Goal: Information Seeking & Learning: Check status

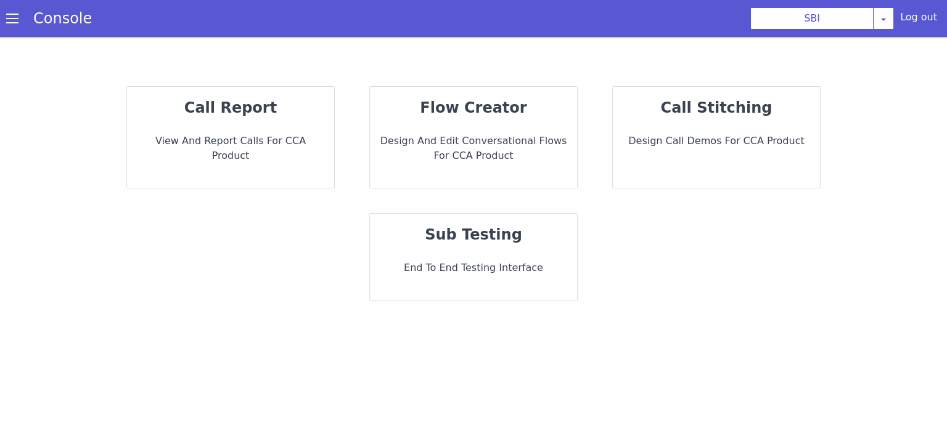
click at [250, 112] on strong "call report" at bounding box center [230, 107] width 92 height 17
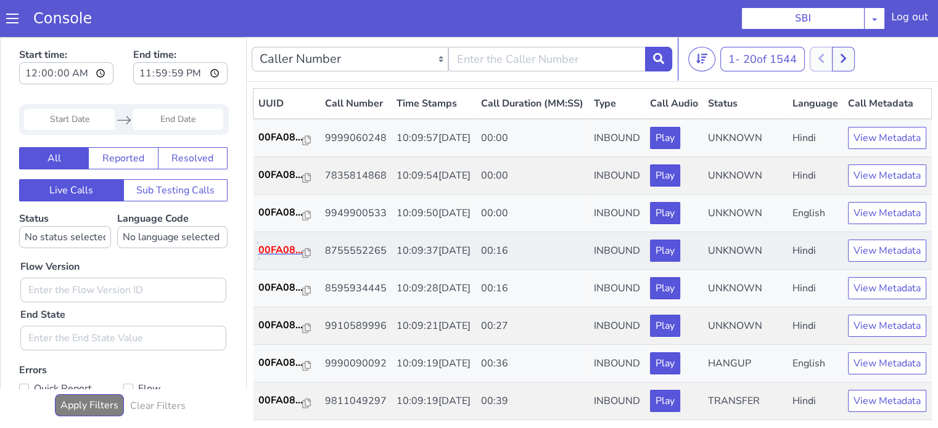
click at [285, 258] on p "00FA08..." at bounding box center [280, 250] width 44 height 15
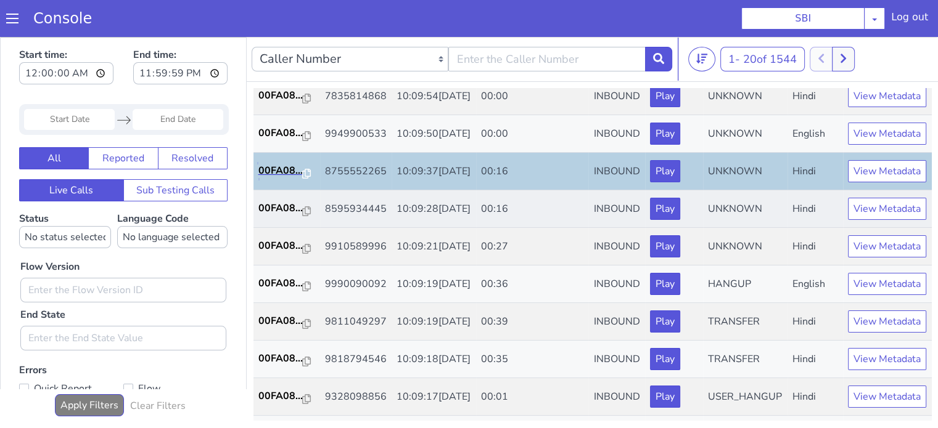
scroll to position [123, 0]
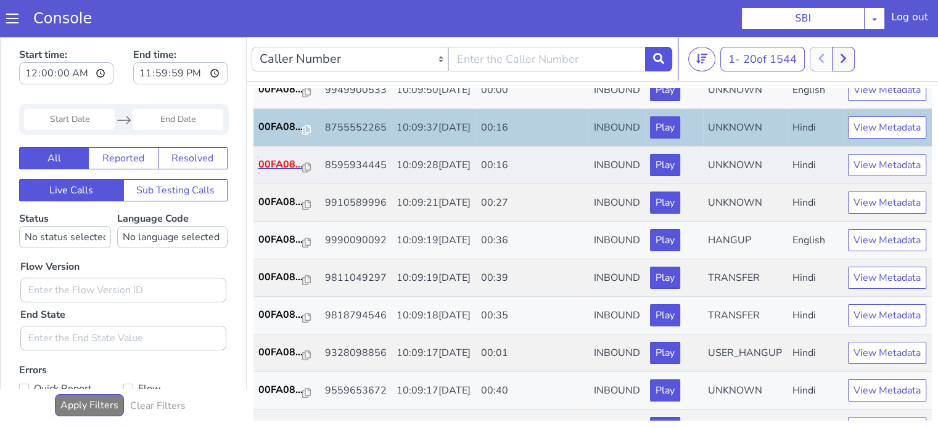
click at [283, 172] on p "00FA08..." at bounding box center [280, 164] width 44 height 15
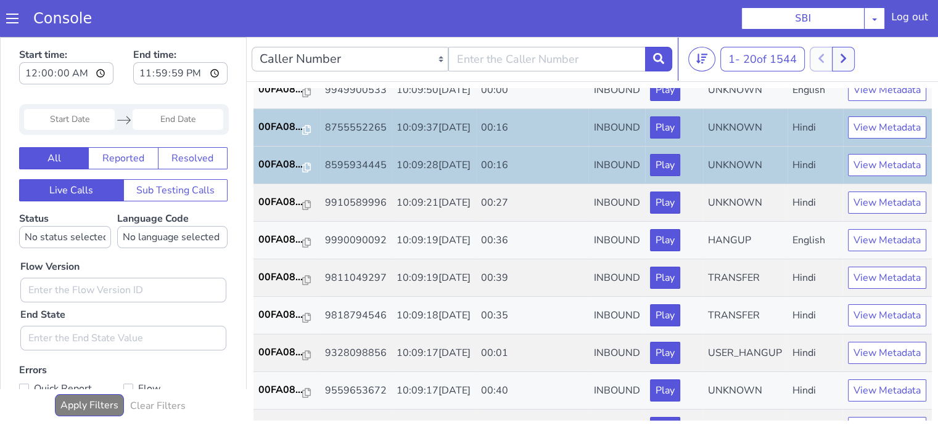
click at [51, 113] on input "Start Date" at bounding box center [69, 119] width 91 height 21
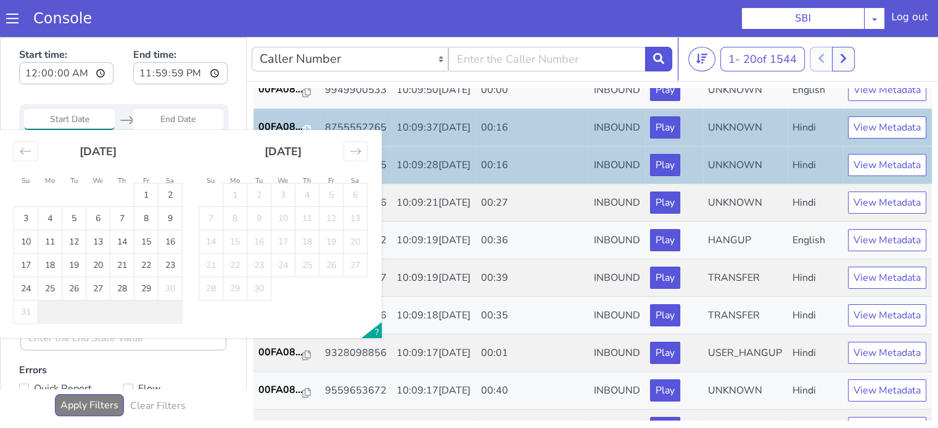
click at [126, 91] on div "Start time: 00:00:00 End time: 23:59:59" at bounding box center [123, 68] width 208 height 48
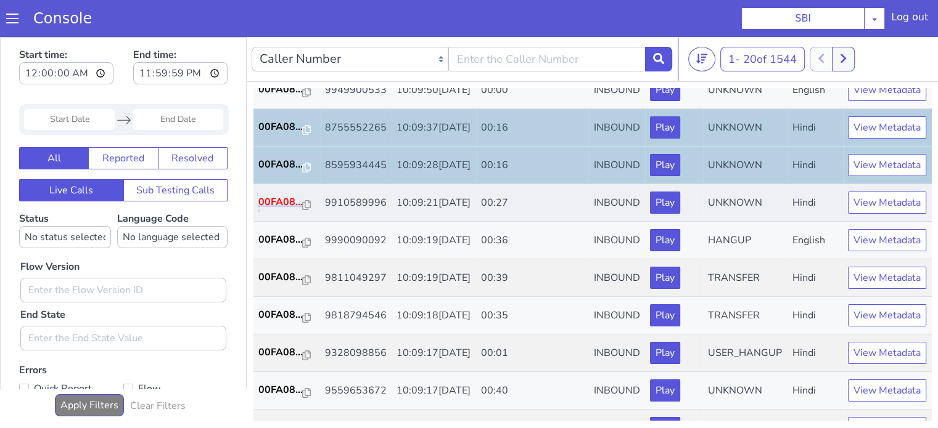
click at [274, 210] on p "00FA08..." at bounding box center [280, 202] width 44 height 15
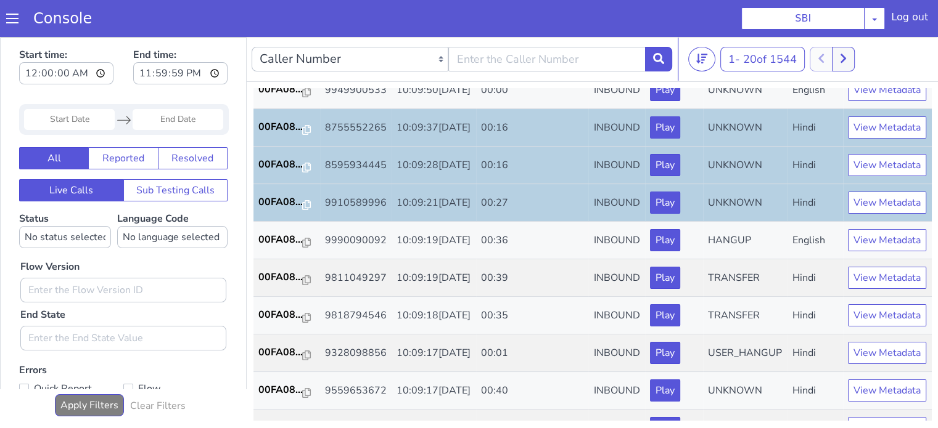
click at [66, 123] on input "Start Date" at bounding box center [69, 119] width 91 height 21
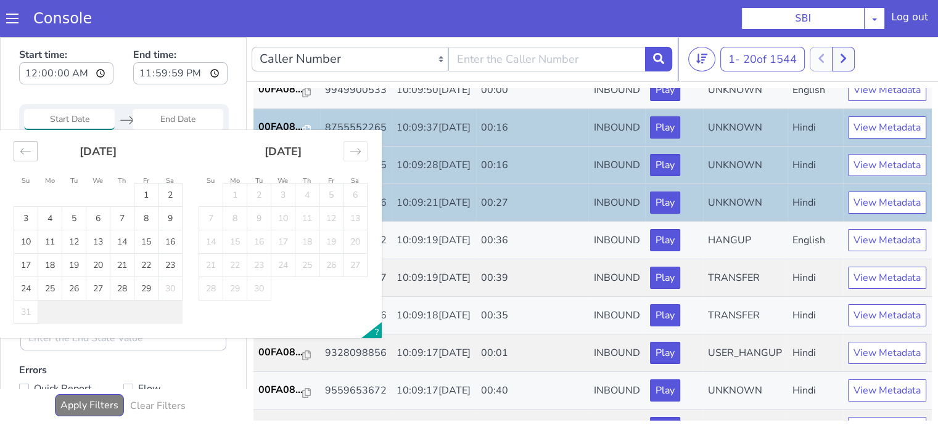
click at [24, 155] on icon "Move backward to switch to the previous month." at bounding box center [26, 151] width 12 height 12
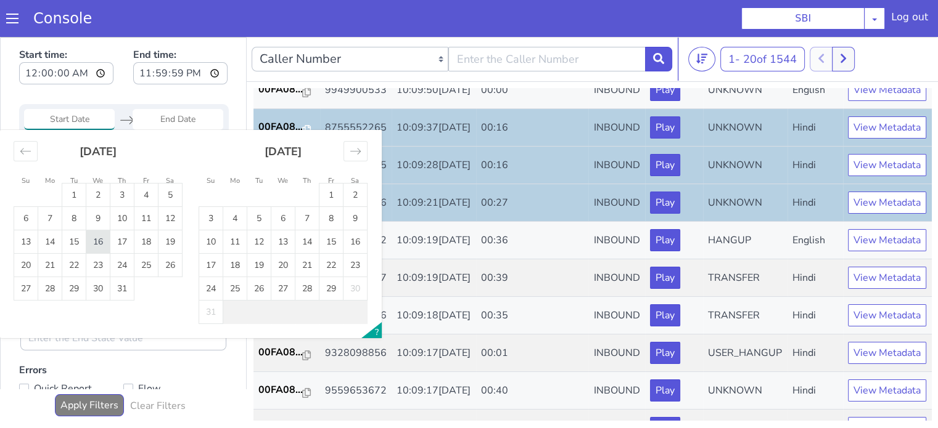
click at [99, 240] on td "16" at bounding box center [98, 242] width 24 height 23
type input "16 Jul 2025"
click at [99, 240] on td "16" at bounding box center [98, 242] width 24 height 23
type input "16 Jul 2025"
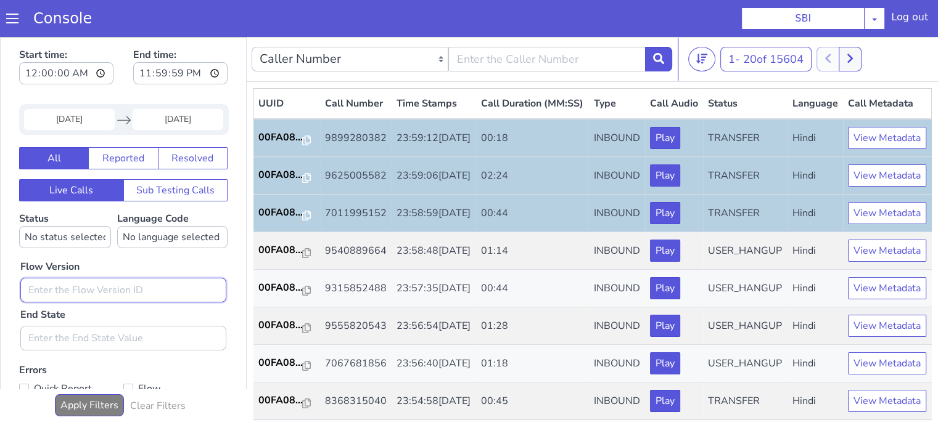
click at [108, 295] on input "text" at bounding box center [123, 290] width 206 height 25
type input "0.1.2"
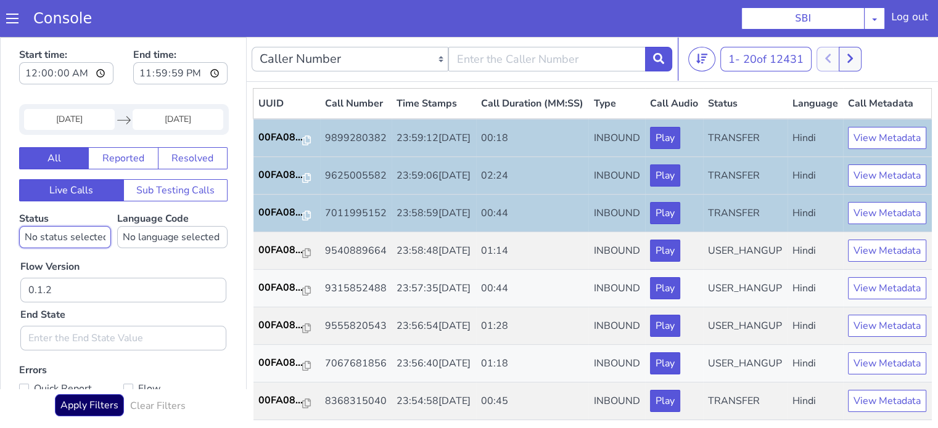
click at [75, 229] on select "No status selected HANGUP USER_HANGUP TRANSFER UNKNOWN" at bounding box center [65, 237] width 92 height 22
select select "TRANSFER"
click at [19, 226] on select "No status selected HANGUP USER_HANGUP TRANSFER UNKNOWN" at bounding box center [65, 237] width 92 height 22
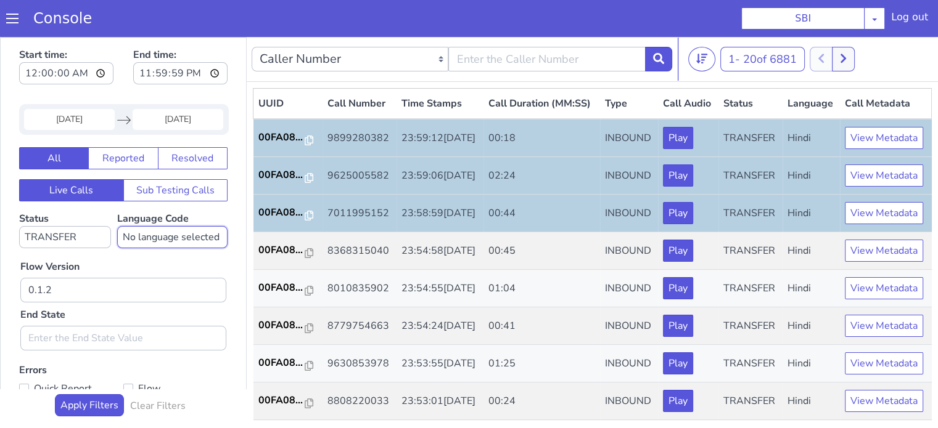
click at [178, 239] on select "No language selected Hindi English Tamil Telugu Kanada Marathi Malayalam Gujara…" at bounding box center [172, 237] width 110 height 22
select select "hi"
click at [117, 226] on select "No language selected Hindi English Tamil Telugu Kanada Marathi Malayalam Gujara…" at bounding box center [172, 237] width 110 height 22
click at [280, 145] on p "00FA08..." at bounding box center [281, 137] width 47 height 15
click at [281, 220] on p "00FA08..." at bounding box center [281, 212] width 47 height 15
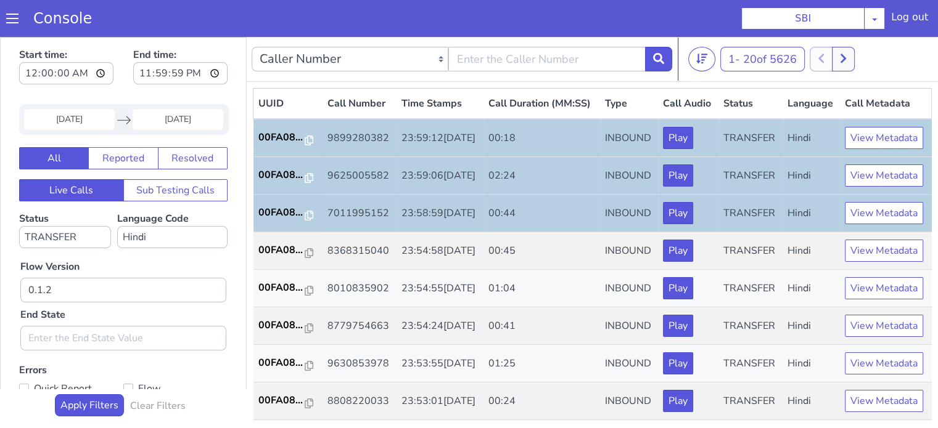
click at [67, 121] on input "16 Jul 2025" at bounding box center [69, 119] width 91 height 21
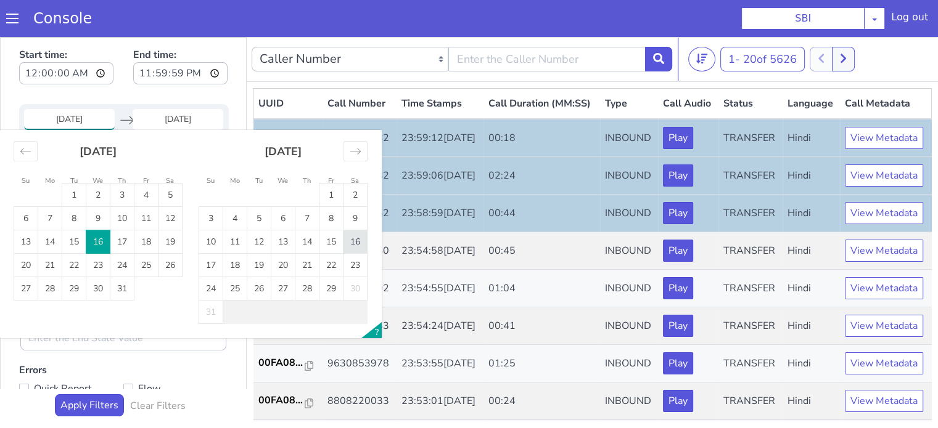
click at [348, 237] on td "16" at bounding box center [355, 242] width 24 height 23
type input "16 Aug 2025"
click at [348, 237] on td "16" at bounding box center [355, 242] width 24 height 23
type input "16 Aug 2025"
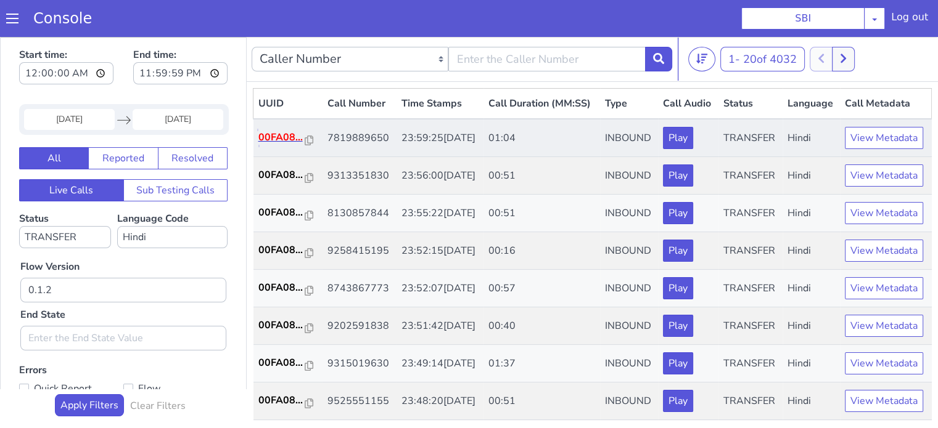
click at [277, 145] on p "00FA08..." at bounding box center [281, 137] width 47 height 15
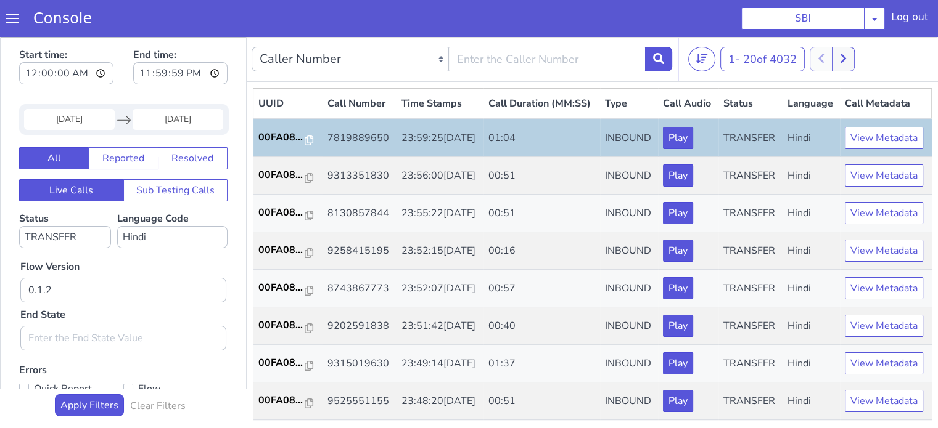
click at [78, 111] on input "16 Aug 2025" at bounding box center [69, 119] width 91 height 21
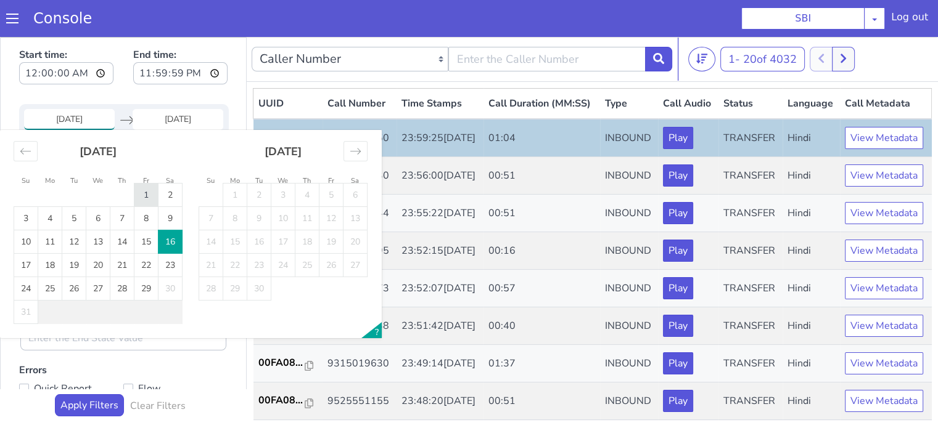
click at [145, 197] on td "1" at bounding box center [146, 195] width 24 height 23
type input "01 Aug 2025"
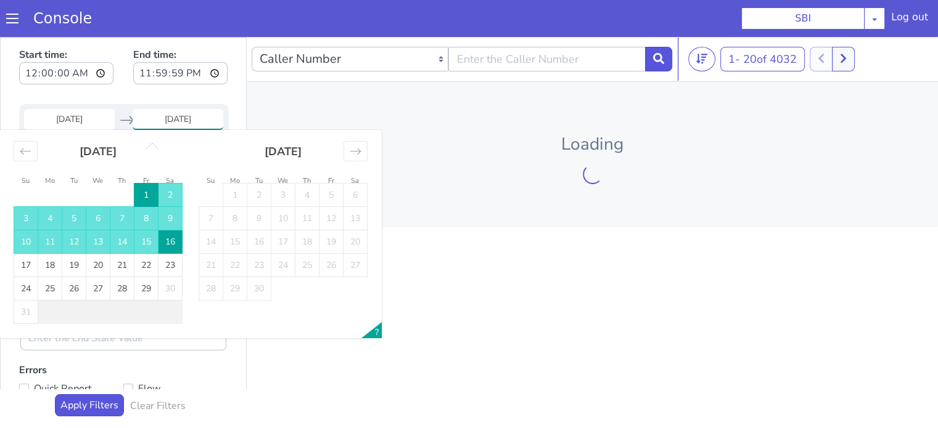
click at [145, 197] on td "1" at bounding box center [146, 195] width 24 height 23
type input "01 Aug 2025"
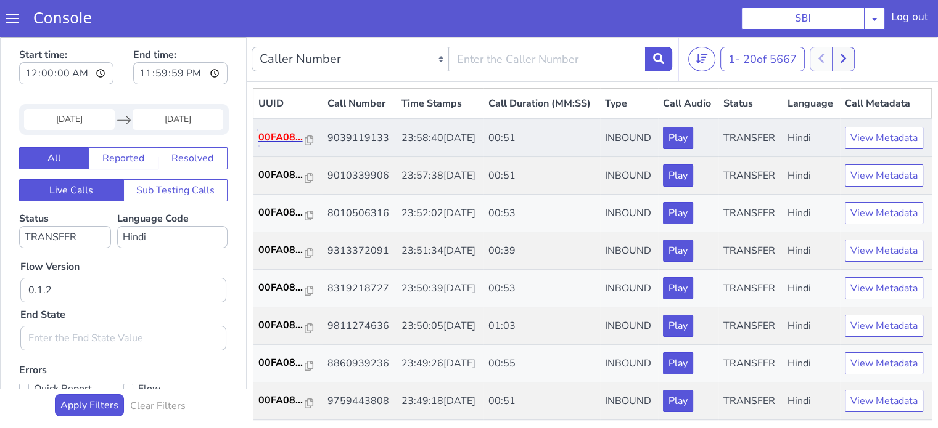
click at [266, 145] on p "00FA08..." at bounding box center [281, 137] width 47 height 15
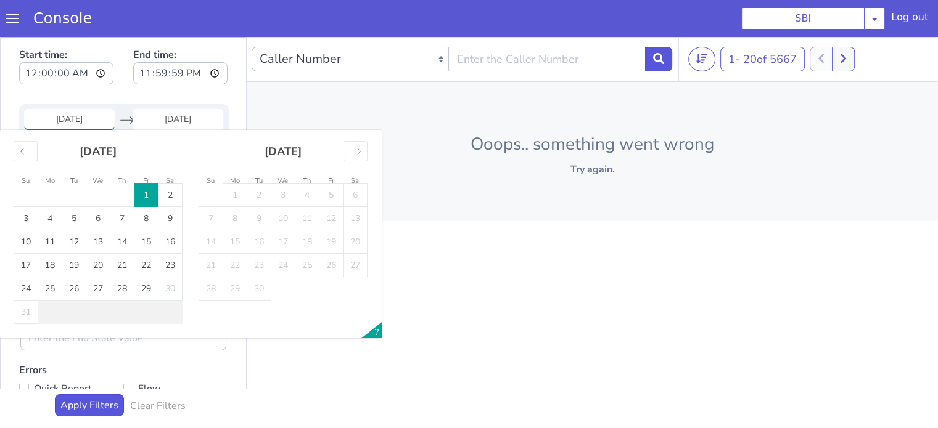
click at [71, 119] on input "01 Aug 2025" at bounding box center [69, 119] width 91 height 21
click at [143, 193] on td "1" at bounding box center [146, 195] width 24 height 23
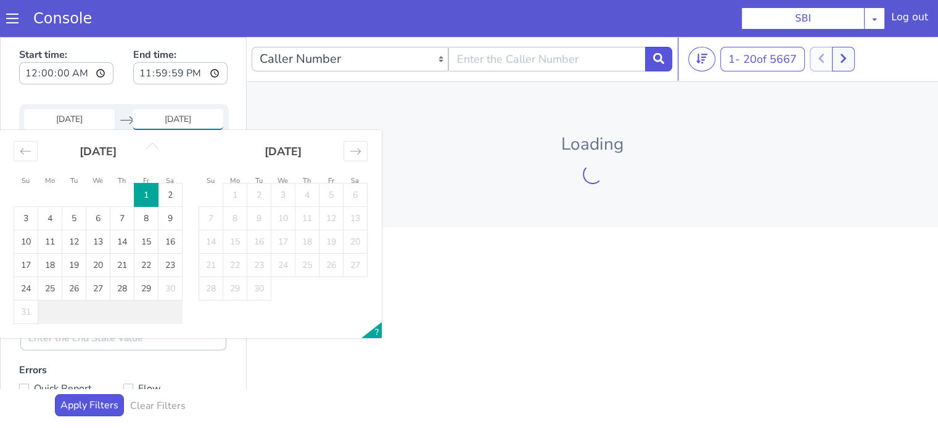
click at [143, 193] on td "1" at bounding box center [146, 195] width 24 height 23
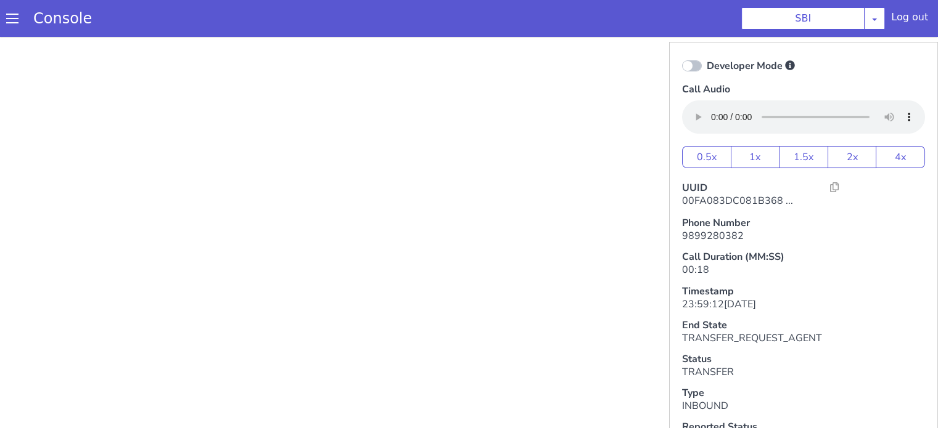
click at [728, 198] on h6 "00FA083DC081B368 ..." at bounding box center [737, 201] width 111 height 12
click at [830, 187] on icon at bounding box center [834, 187] width 9 height 10
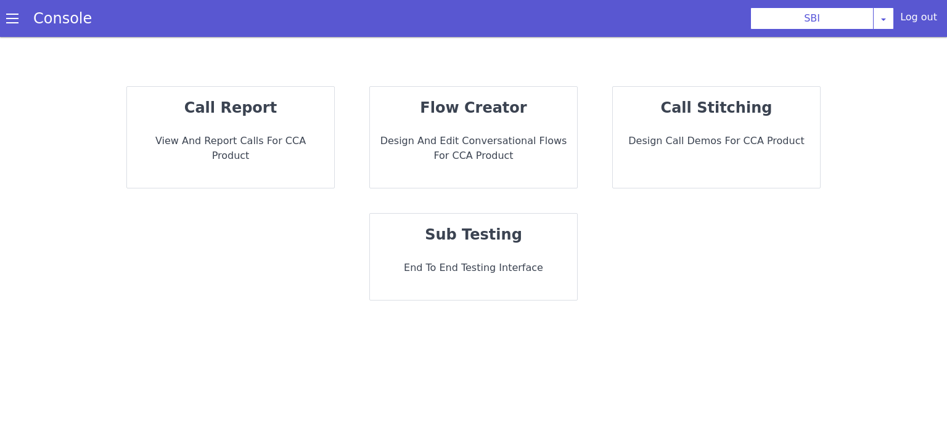
click at [276, 105] on p "call report" at bounding box center [230, 108] width 187 height 22
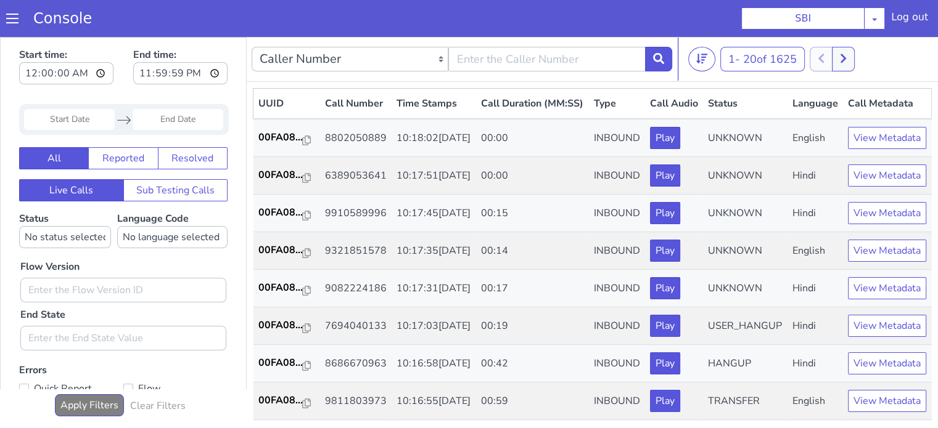
click at [92, 123] on input "Start Date" at bounding box center [69, 119] width 91 height 21
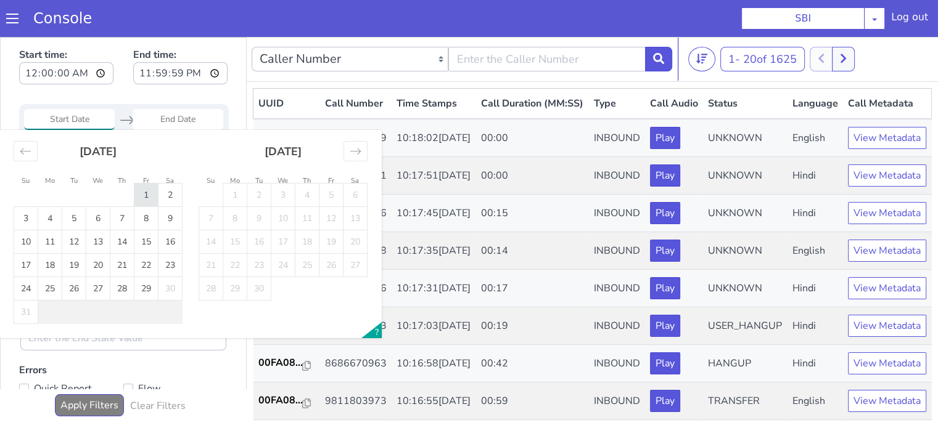
click at [141, 195] on td "1" at bounding box center [146, 195] width 24 height 23
type input "01 Aug 2025"
click at [141, 195] on td "1" at bounding box center [146, 195] width 24 height 23
type input "01 Aug 2025"
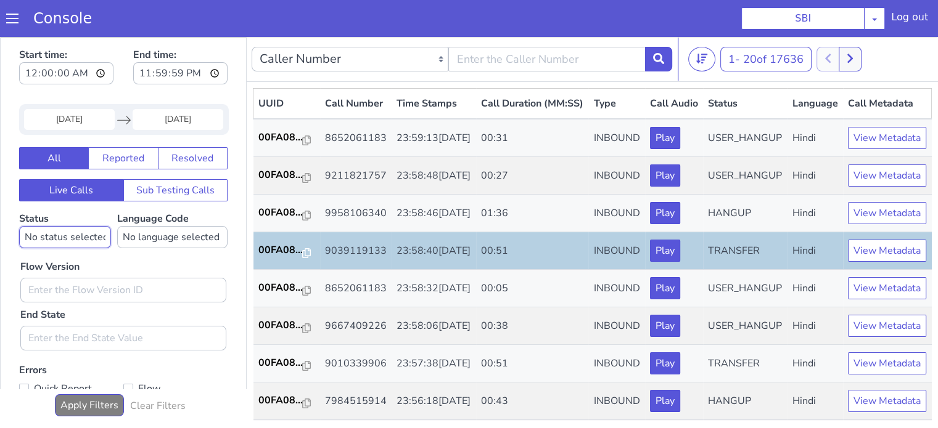
click at [80, 235] on select "No status selected HANGUP USER_HANGUP TRANSFER UNKNOWN" at bounding box center [65, 237] width 92 height 22
select select "TRANSFER"
click at [19, 226] on select "No status selected HANGUP USER_HANGUP TRANSFER UNKNOWN" at bounding box center [65, 237] width 92 height 22
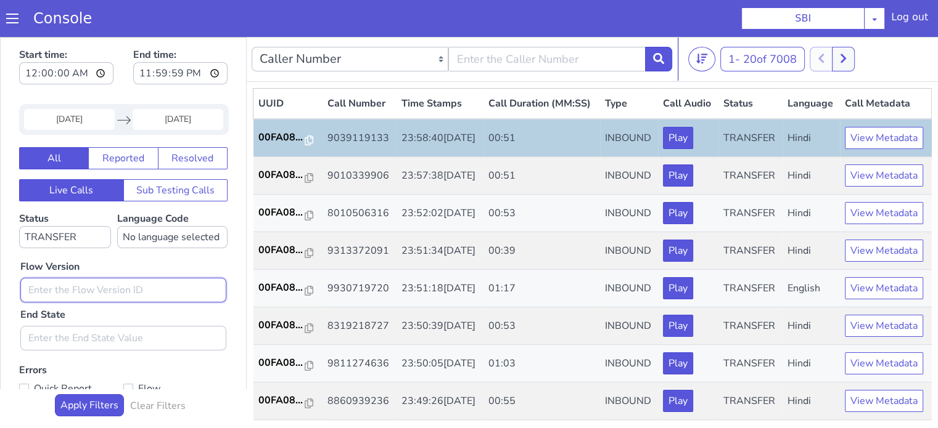
click at [84, 289] on input "text" at bounding box center [123, 290] width 206 height 25
type input "0.1.2"
click at [272, 145] on p "00FA08..." at bounding box center [281, 137] width 47 height 15
click at [118, 293] on input "0.1.2" at bounding box center [123, 290] width 206 height 25
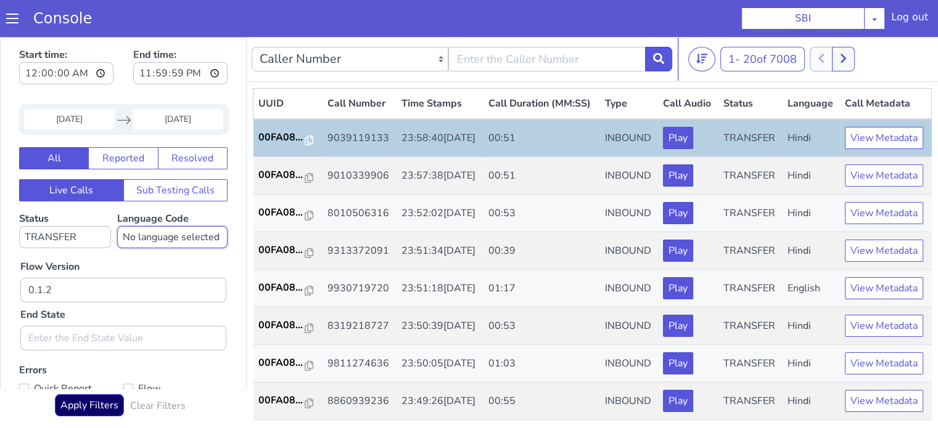
click at [185, 239] on select "No language selected Hindi English Tamil Telugu Kanada Marathi Malayalam Gujara…" at bounding box center [172, 237] width 110 height 22
select select "hi"
click at [117, 226] on select "No language selected Hindi English Tamil Telugu Kanada Marathi Malayalam Gujara…" at bounding box center [172, 237] width 110 height 22
click at [155, 270] on div "Flow Version 0.1.2 End State" at bounding box center [123, 299] width 218 height 102
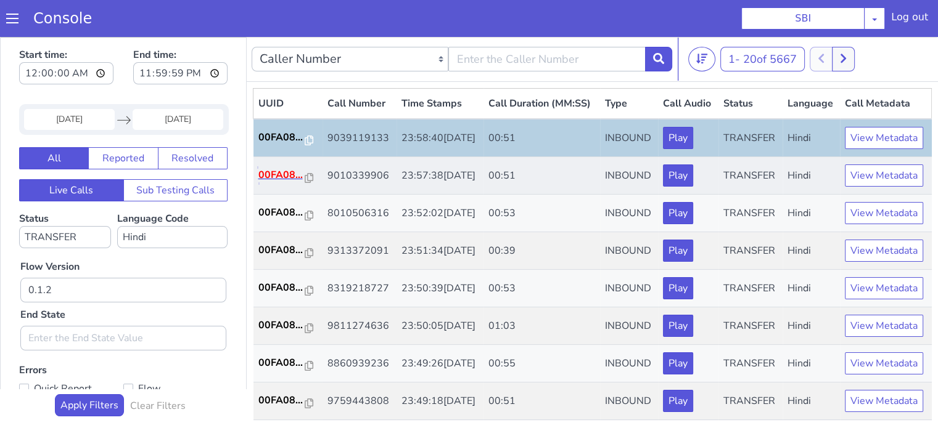
click at [284, 182] on p "00FA08..." at bounding box center [281, 175] width 47 height 15
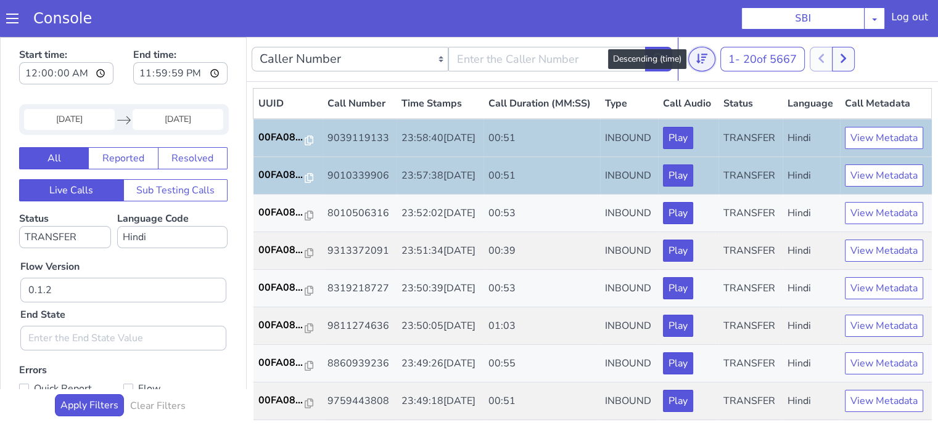
click at [705, 60] on icon at bounding box center [701, 58] width 11 height 11
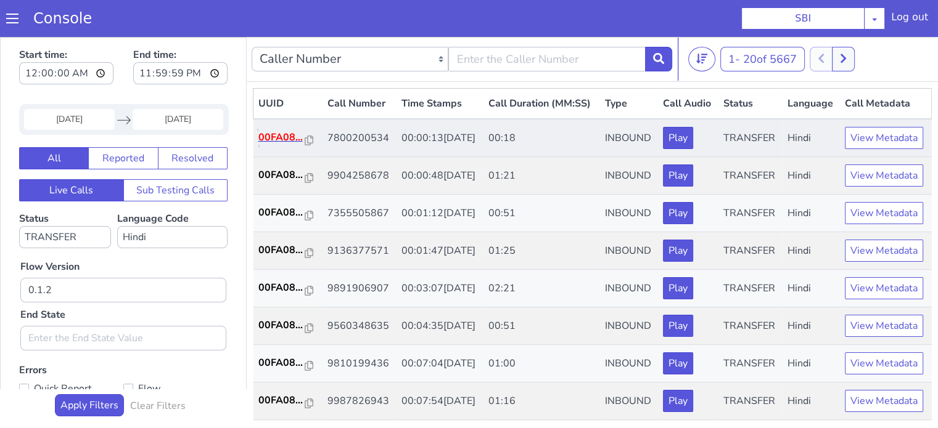
click at [288, 145] on p "00FA08..." at bounding box center [281, 137] width 47 height 15
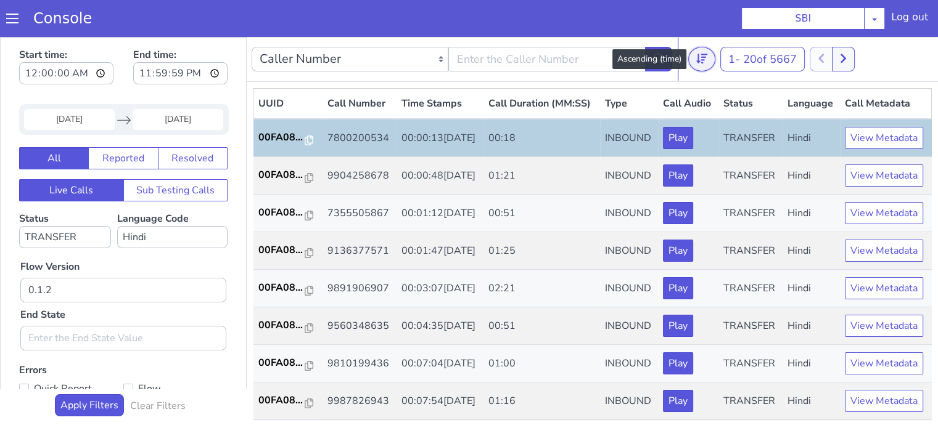
click at [700, 56] on icon at bounding box center [701, 58] width 11 height 11
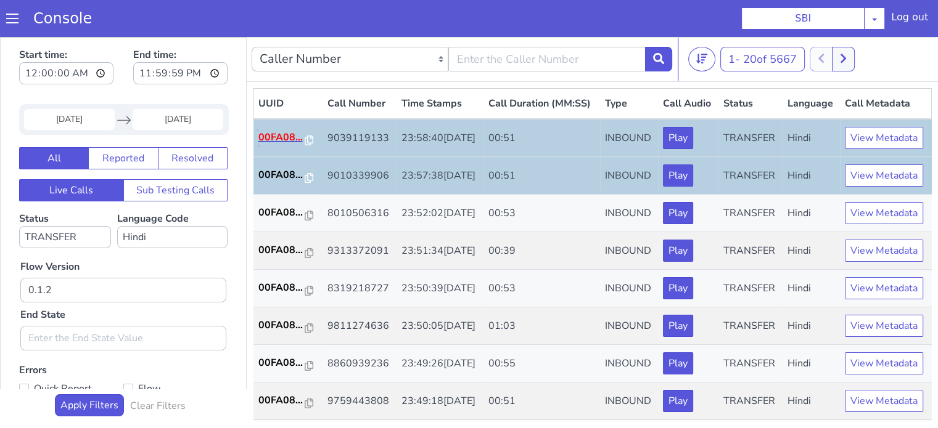
click at [272, 145] on p "00FA08..." at bounding box center [281, 137] width 47 height 15
click at [285, 145] on p "00FA08..." at bounding box center [281, 137] width 47 height 15
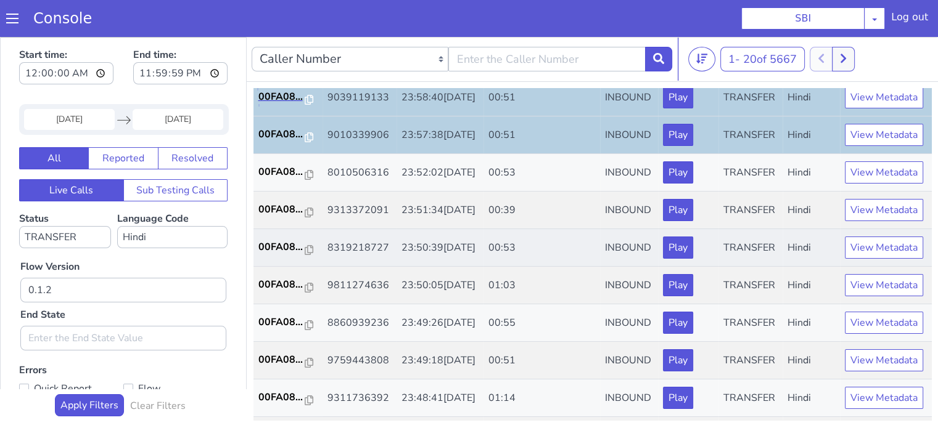
scroll to position [62, 0]
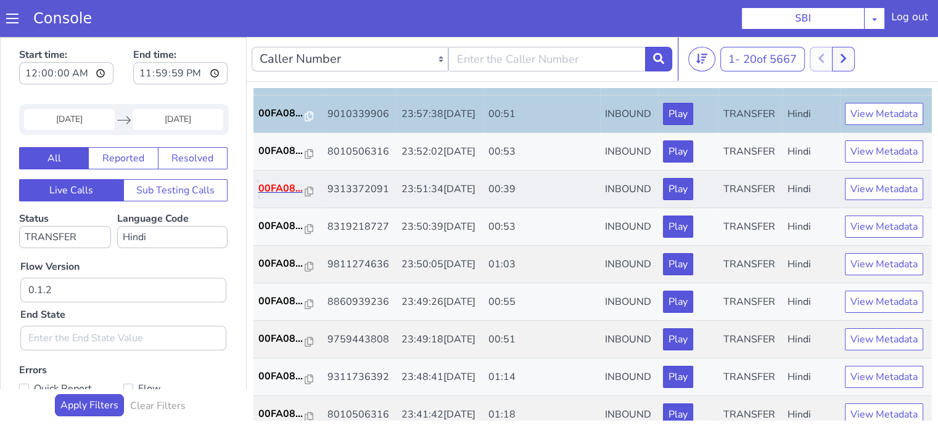
click at [279, 196] on p "00FA08..." at bounding box center [281, 188] width 47 height 15
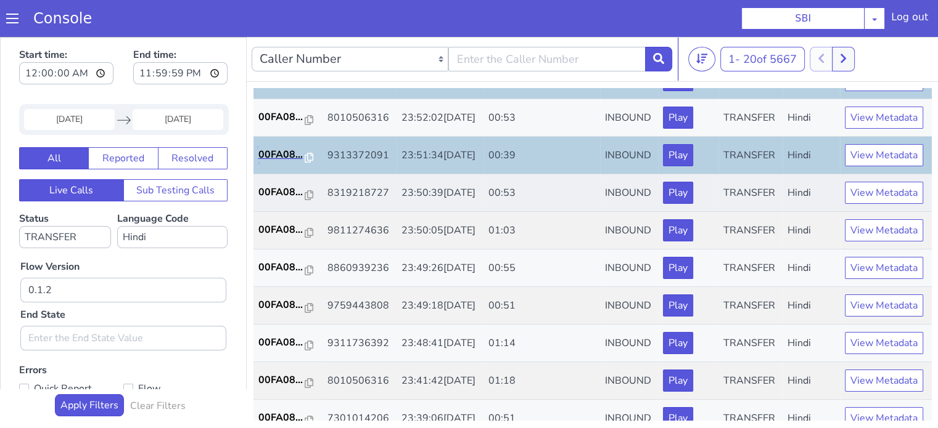
scroll to position [123, 0]
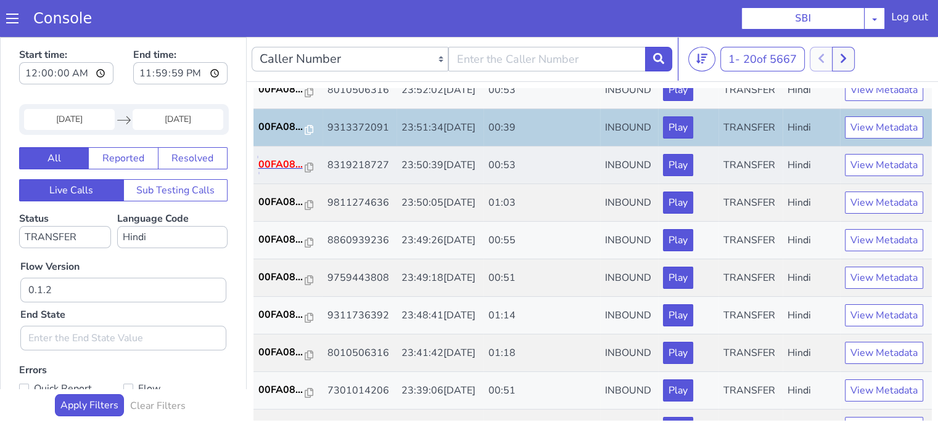
click at [288, 172] on p "00FA08..." at bounding box center [281, 164] width 47 height 15
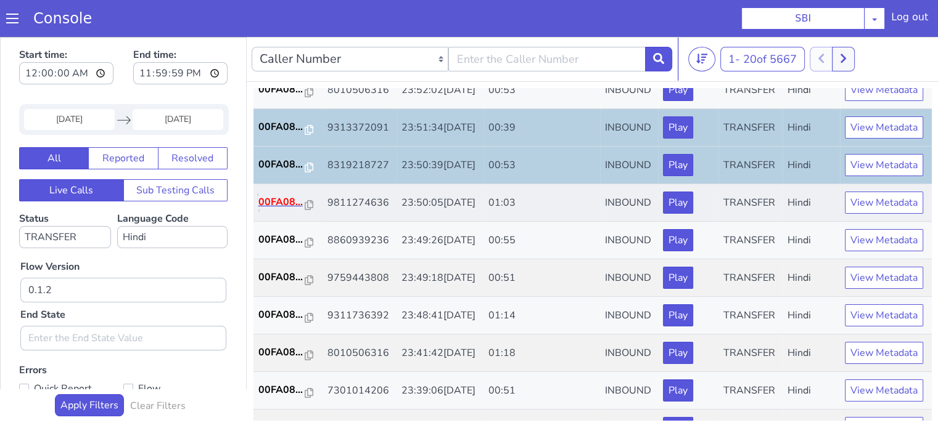
click at [274, 210] on p "00FA08..." at bounding box center [281, 202] width 47 height 15
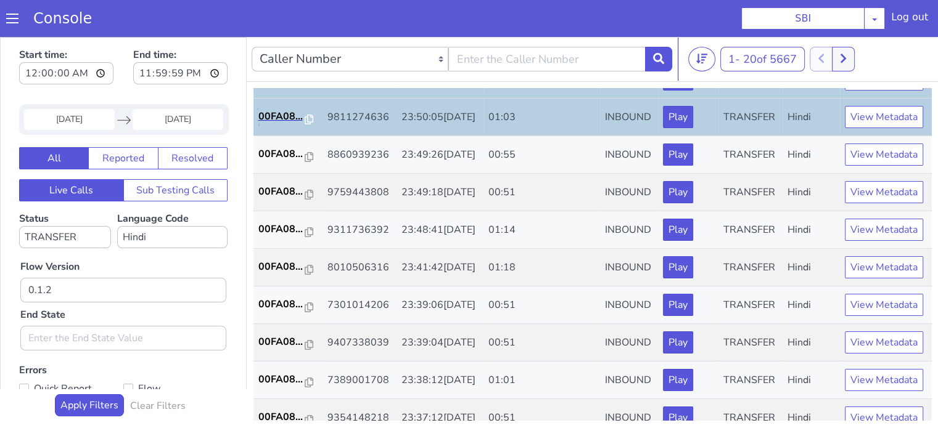
scroll to position [247, 0]
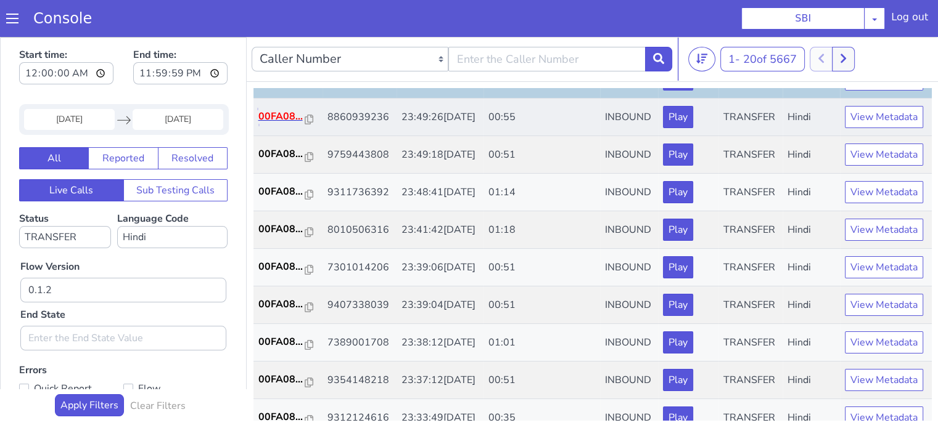
click at [266, 124] on p "00FA08..." at bounding box center [281, 116] width 47 height 15
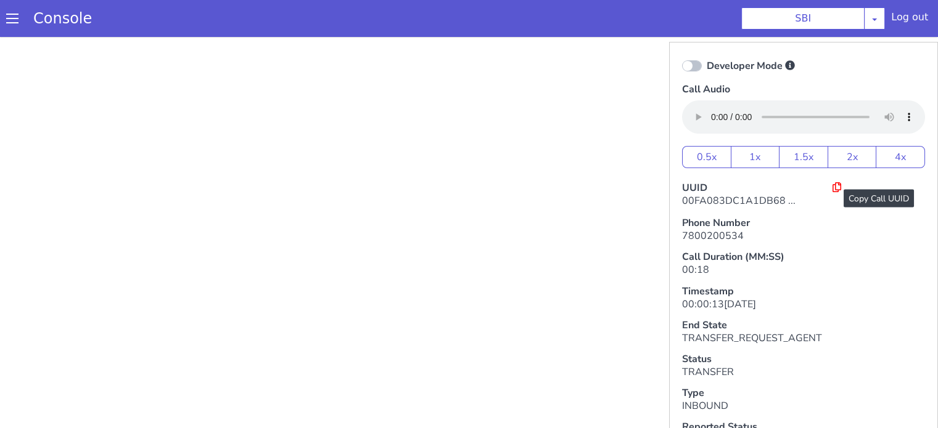
click at [832, 189] on icon at bounding box center [836, 187] width 9 height 10
